Goal: Use online tool/utility: Use online tool/utility

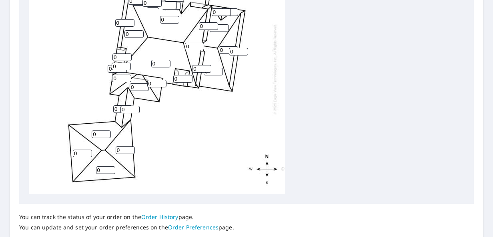
scroll to position [338, 0]
click at [225, 49] on input "0" at bounding box center [228, 50] width 19 height 8
drag, startPoint x: 225, startPoint y: 49, endPoint x: 208, endPoint y: 52, distance: 17.8
click at [208, 52] on div "0 0 0 0 0 0 0 0 0 0 0 0 0 0 0 0 0 0 0 0 0 0 0 0 0 0 0 0 0 0 0 0 0 0 0 0 0 0" at bounding box center [157, 68] width 256 height 251
type input "18"
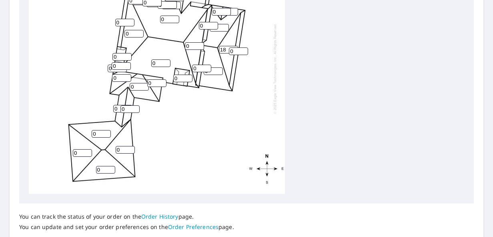
click at [194, 45] on input "0" at bounding box center [194, 46] width 19 height 8
drag, startPoint x: 194, startPoint y: 46, endPoint x: 182, endPoint y: 48, distance: 11.9
click at [182, 48] on div "0 0 0 0 0 0 0 0 0 0 18 0 0 0 0 0 0 0 0 0 0 0 0 0 0 0 0 0 0 0 0 0 0 0 0 0 0 0" at bounding box center [157, 68] width 256 height 251
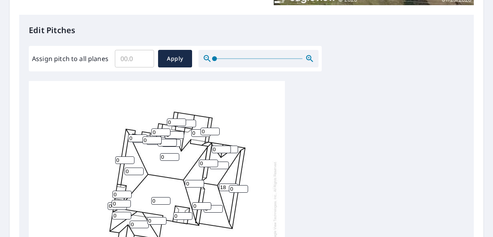
scroll to position [208, 0]
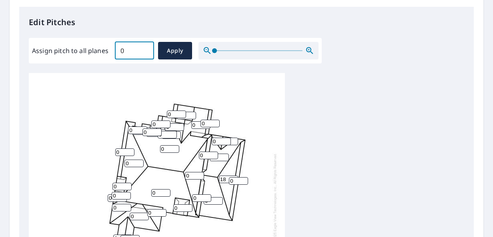
type input "0"
click at [142, 52] on input "0" at bounding box center [134, 51] width 39 height 22
type input "7"
click at [166, 52] on span "Apply" at bounding box center [174, 51] width 21 height 10
type input "7"
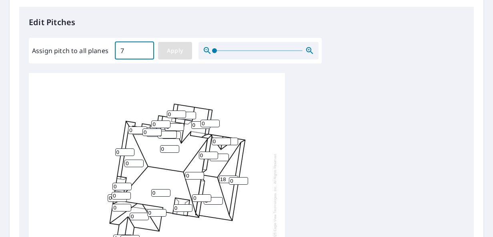
type input "7"
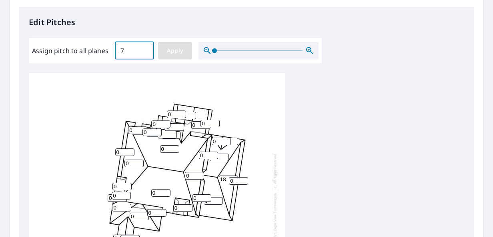
type input "7"
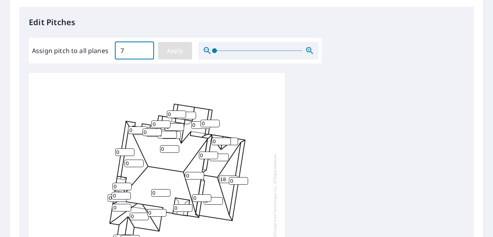
type input "7"
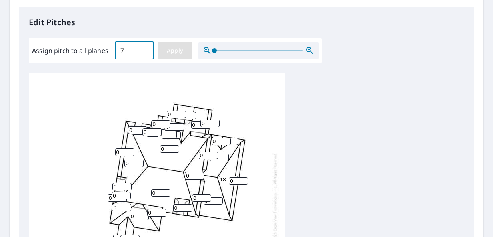
type input "7"
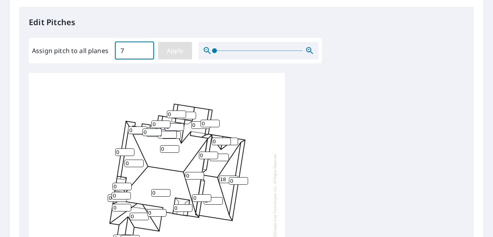
type input "7"
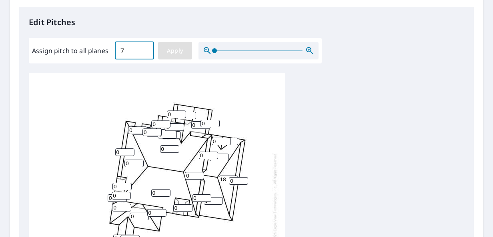
type input "7"
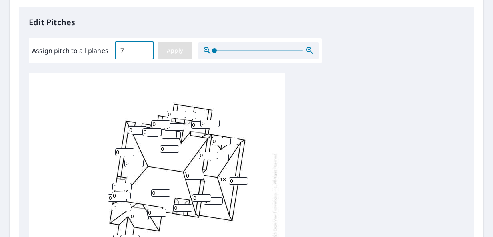
type input "7"
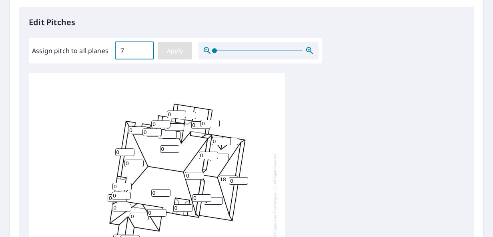
type input "7"
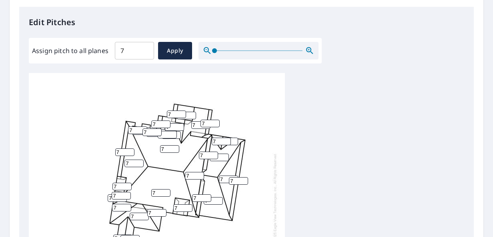
click at [225, 182] on input "7" at bounding box center [228, 180] width 19 height 8
drag, startPoint x: 225, startPoint y: 182, endPoint x: 219, endPoint y: 182, distance: 6.0
click at [219, 182] on input "7" at bounding box center [228, 180] width 19 height 8
type input "18"
drag, startPoint x: 193, startPoint y: 177, endPoint x: 186, endPoint y: 177, distance: 6.4
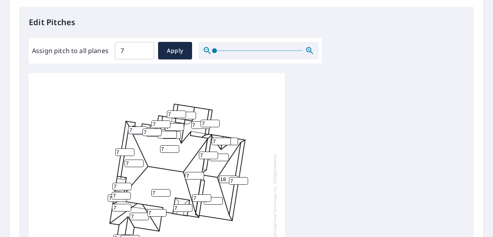
click at [186, 177] on input "7" at bounding box center [194, 176] width 19 height 8
type input "18"
click at [131, 164] on input "7" at bounding box center [133, 164] width 19 height 8
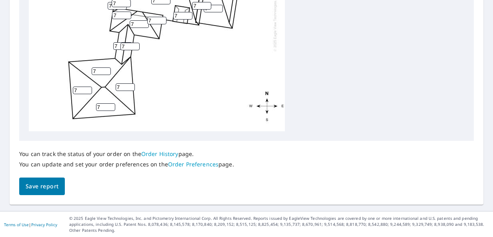
scroll to position [401, 0]
type input "18"
click at [35, 184] on span "Save report" at bounding box center [42, 187] width 33 height 10
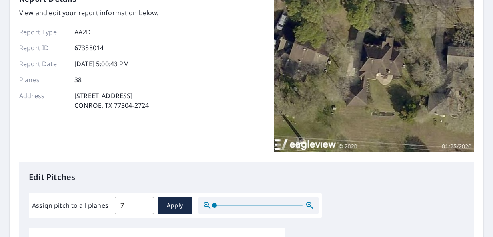
scroll to position [0, 0]
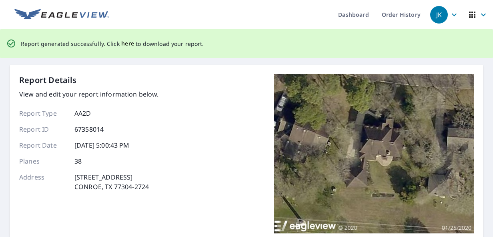
click at [122, 43] on span "here" at bounding box center [127, 44] width 13 height 10
